Goal: Navigation & Orientation: Find specific page/section

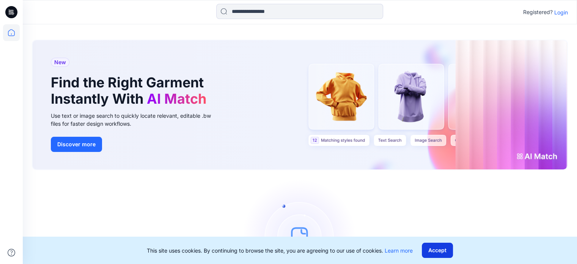
click at [435, 249] on button "Accept" at bounding box center [437, 249] width 31 height 15
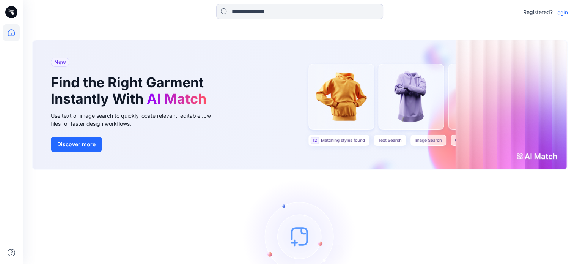
click at [563, 12] on p "Login" at bounding box center [561, 12] width 14 height 8
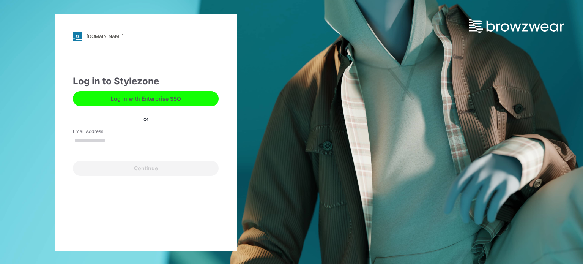
click at [105, 137] on input "Email Address" at bounding box center [146, 140] width 146 height 11
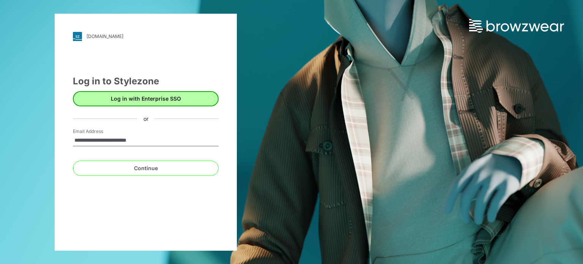
type input "**********"
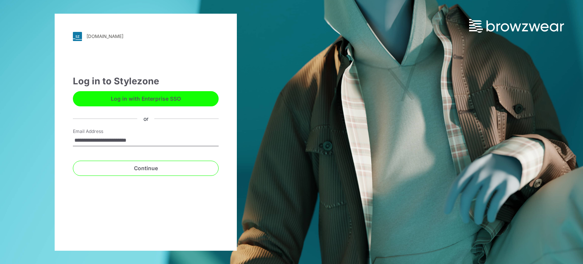
click at [158, 96] on button "Log in with Enterprise SSO" at bounding box center [146, 98] width 146 height 15
click at [99, 140] on input "Email Address" at bounding box center [146, 140] width 146 height 11
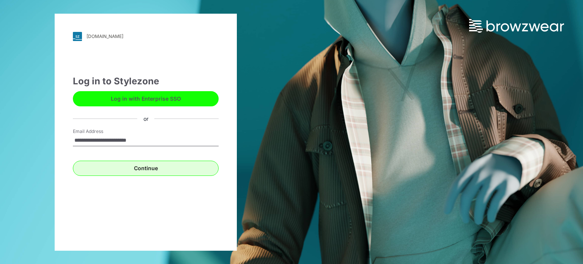
type input "**********"
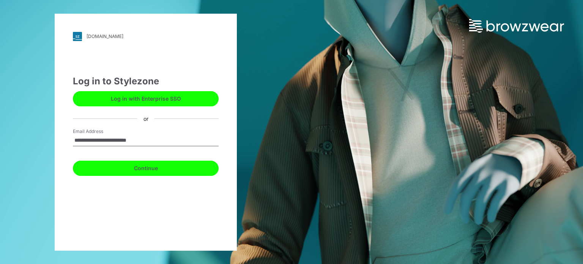
click at [150, 169] on button "Continue" at bounding box center [146, 168] width 146 height 15
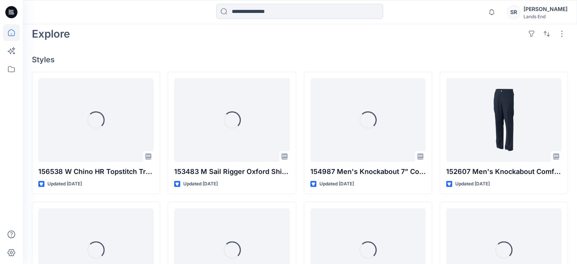
scroll to position [187, 0]
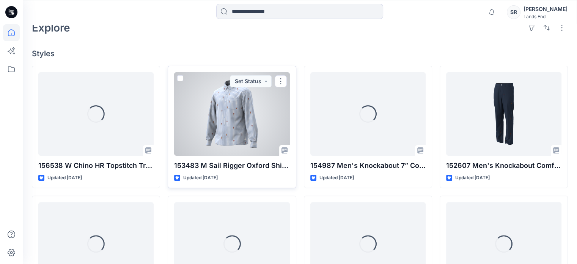
click at [180, 75] on span at bounding box center [180, 78] width 6 height 6
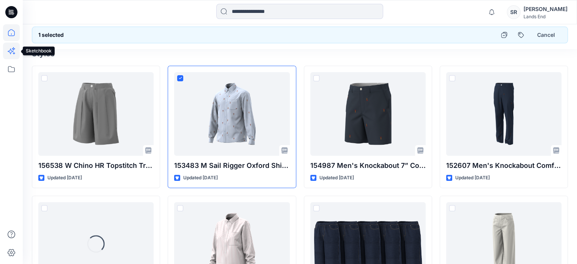
click at [11, 54] on icon at bounding box center [11, 52] width 6 height 6
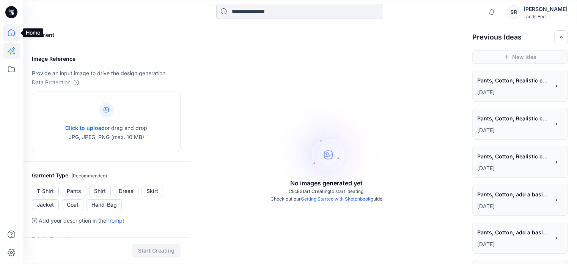
click at [13, 33] on icon at bounding box center [11, 32] width 17 height 17
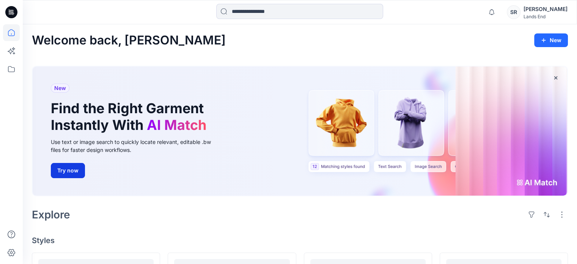
click at [69, 163] on button "Try now" at bounding box center [68, 170] width 34 height 15
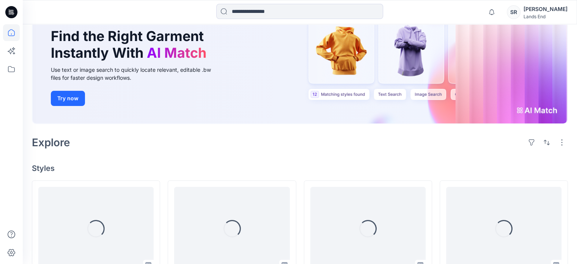
scroll to position [72, 0]
click at [76, 90] on button "Try now" at bounding box center [68, 97] width 34 height 15
